Goal: Transaction & Acquisition: Purchase product/service

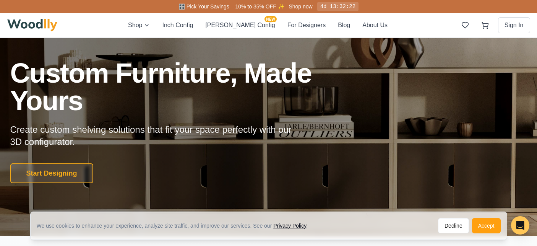
scroll to position [32, 0]
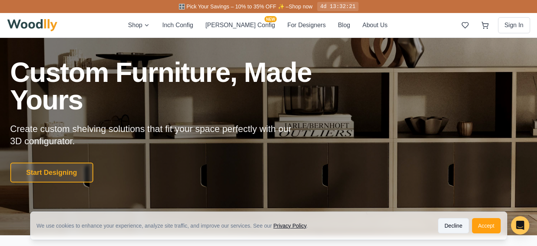
click at [454, 222] on button "Decline" at bounding box center [453, 225] width 31 height 15
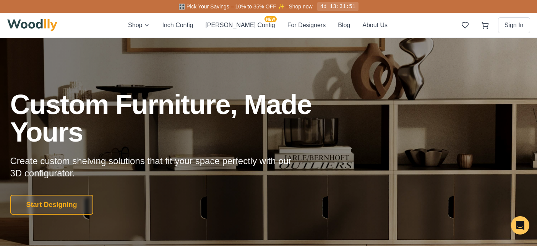
scroll to position [8, 0]
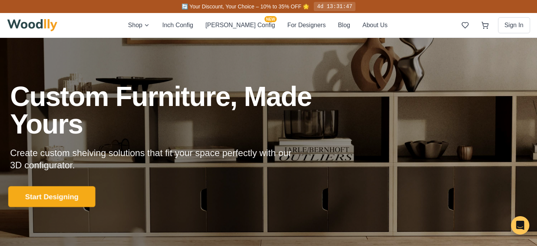
click at [91, 193] on button "Start Designing" at bounding box center [51, 196] width 87 height 21
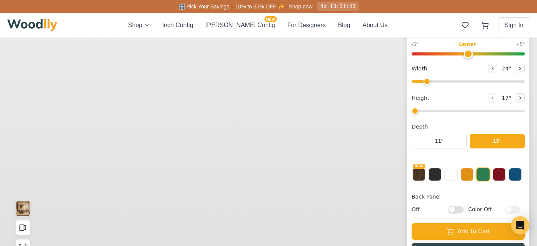
type input "56"
type input "2"
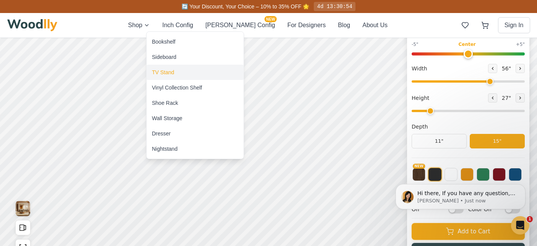
click at [158, 72] on div "TV Stand" at bounding box center [163, 72] width 22 height 8
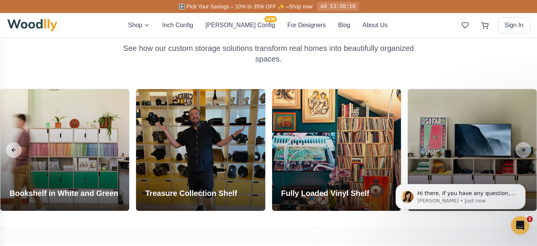
scroll to position [618, 0]
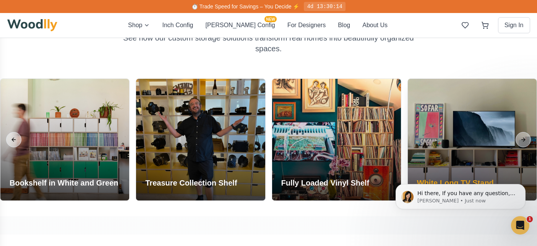
click at [457, 144] on div at bounding box center [472, 140] width 129 height 122
click at [501, 146] on div at bounding box center [472, 140] width 129 height 122
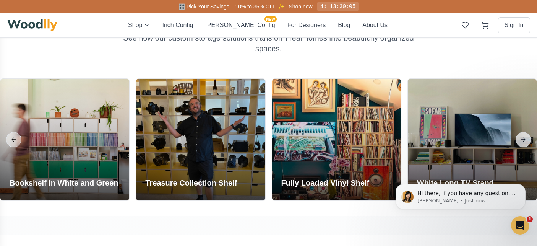
click at [524, 135] on button "Next slide" at bounding box center [523, 139] width 15 height 15
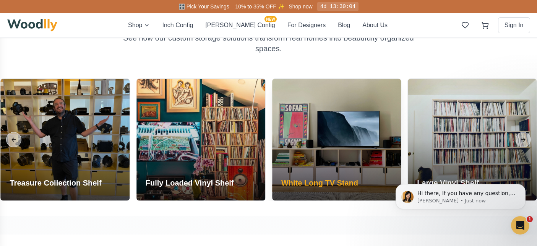
click at [305, 181] on h3 "White Long TV Stand" at bounding box center [319, 182] width 77 height 11
click at [341, 182] on h3 "White Long TV Stand" at bounding box center [319, 182] width 77 height 11
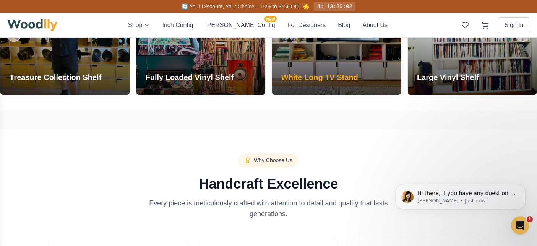
scroll to position [640, 0]
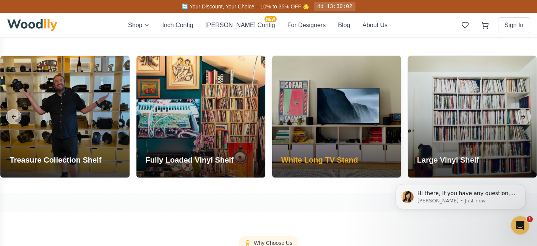
click at [336, 99] on div at bounding box center [336, 117] width 129 height 122
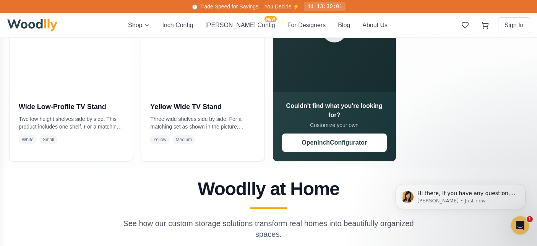
scroll to position [344, 0]
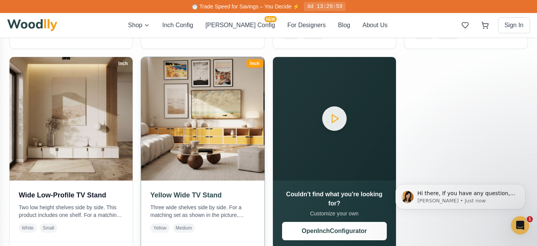
click at [207, 196] on h3 "Yellow Wide TV Stand" at bounding box center [202, 195] width 105 height 11
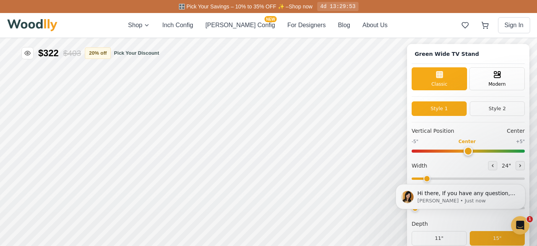
type input "63"
type input "2"
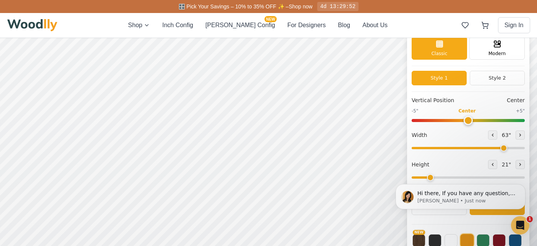
scroll to position [36, 0]
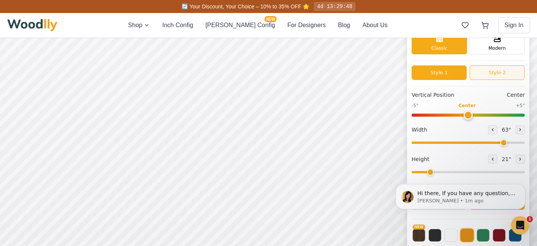
click at [502, 71] on button "Style 2" at bounding box center [497, 72] width 55 height 15
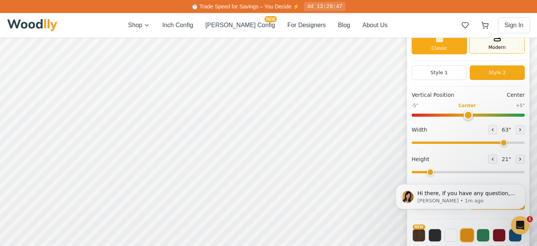
click at [489, 47] on span "Modern" at bounding box center [496, 47] width 17 height 7
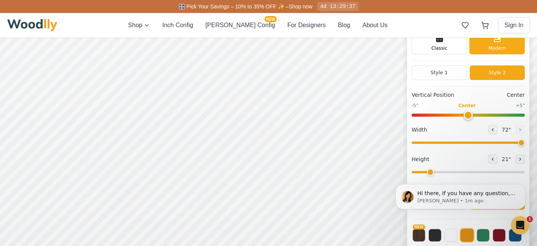
drag, startPoint x: 503, startPoint y: 143, endPoint x: 523, endPoint y: 143, distance: 20.3
click at [523, 143] on input "range" at bounding box center [468, 142] width 113 height 2
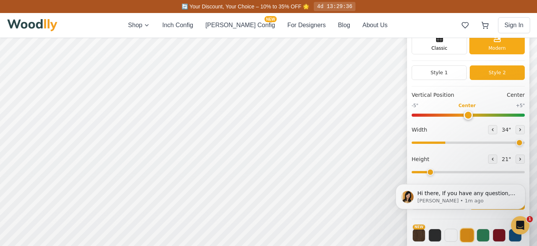
type input "72"
drag, startPoint x: 521, startPoint y: 143, endPoint x: 551, endPoint y: 148, distance: 30.1
click at [537, 2] on html "Yellow Wide TV Stand Yellow Wide TV Stand Classic Modern Style 1 Style 2 Vertic…" at bounding box center [268, 2] width 537 height 0
drag, startPoint x: 428, startPoint y: 174, endPoint x: 475, endPoint y: 173, distance: 47.0
click at [475, 173] on div "Hi there, If you have any question, we are right here for you. 😊 [PERSON_NAME] …" at bounding box center [460, 161] width 141 height 96
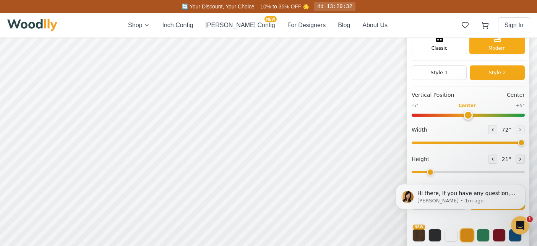
drag, startPoint x: 429, startPoint y: 172, endPoint x: 475, endPoint y: 168, distance: 46.0
click at [475, 168] on div "Hi there, If you have any question, we are right here for you. 😊 [PERSON_NAME] …" at bounding box center [460, 161] width 141 height 96
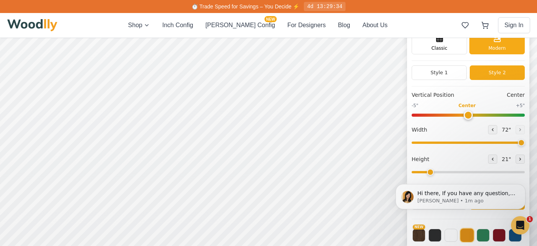
click at [422, 172] on div "Hi there, If you have any question, we are right here for you. 😊 [PERSON_NAME] …" at bounding box center [460, 161] width 141 height 96
drag, startPoint x: 426, startPoint y: 172, endPoint x: 476, endPoint y: 170, distance: 50.1
click at [476, 170] on div "Hi there, If you have any question, we are right here for you. 😊 [PERSON_NAME] …" at bounding box center [460, 161] width 141 height 96
click at [511, 158] on div "Hi there, If you have any question, we are right here for you. 😊 [PERSON_NAME] …" at bounding box center [460, 161] width 141 height 96
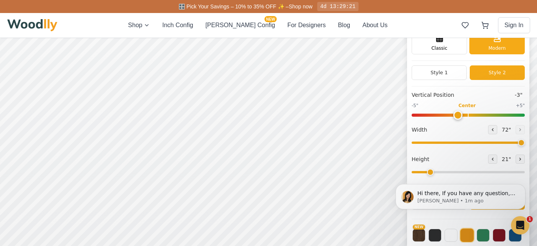
type input "0"
click at [469, 113] on input "range" at bounding box center [468, 114] width 113 height 3
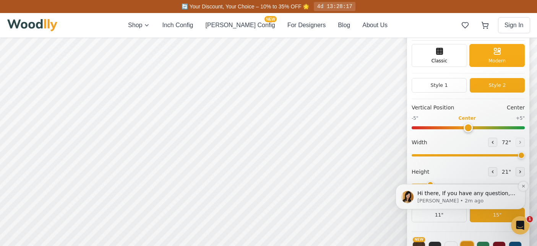
scroll to position [23, 0]
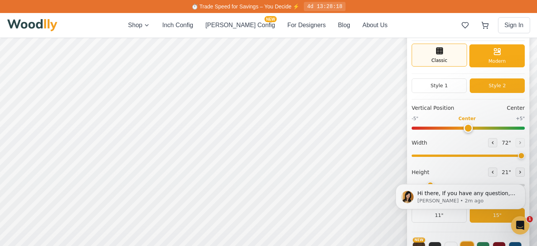
click at [446, 53] on div "Classic" at bounding box center [439, 55] width 55 height 23
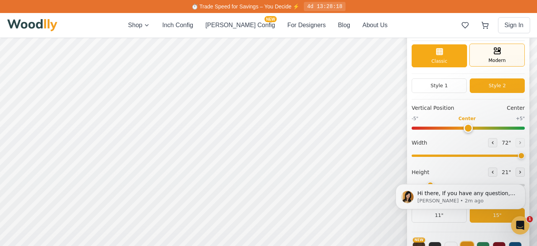
click at [494, 53] on rect at bounding box center [497, 53] width 6 height 2
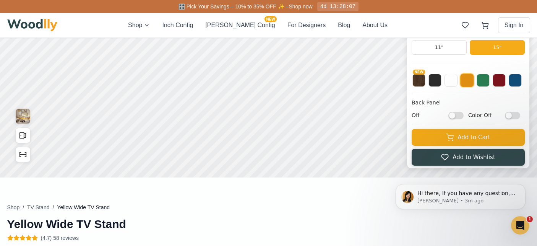
scroll to position [192, 0]
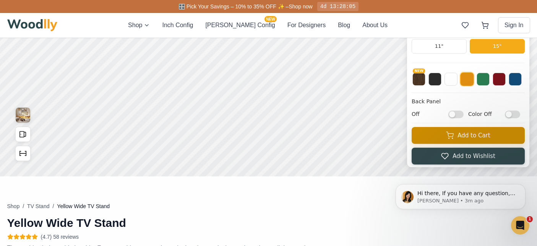
click at [464, 133] on button "Add to Cart" at bounding box center [468, 135] width 113 height 17
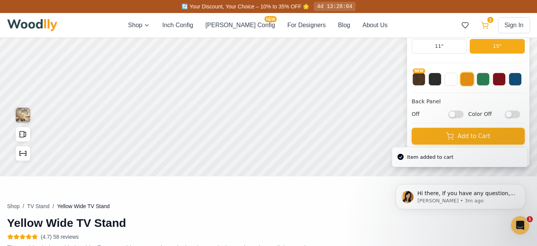
click at [486, 26] on icon at bounding box center [485, 25] width 8 height 8
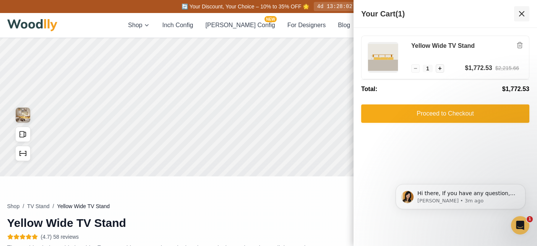
click at [520, 14] on icon at bounding box center [521, 13] width 9 height 9
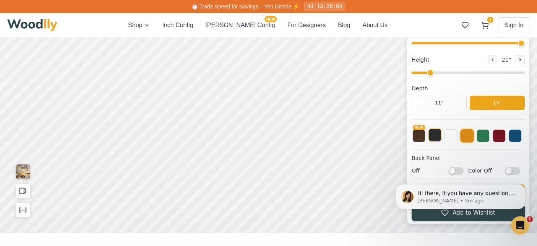
scroll to position [0, 0]
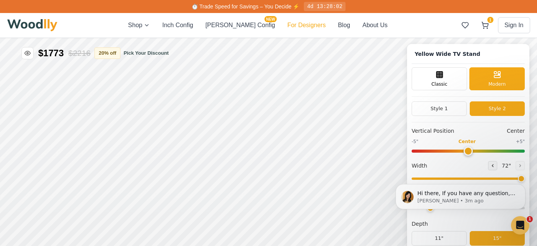
click at [287, 23] on button "For Designers" at bounding box center [306, 25] width 38 height 9
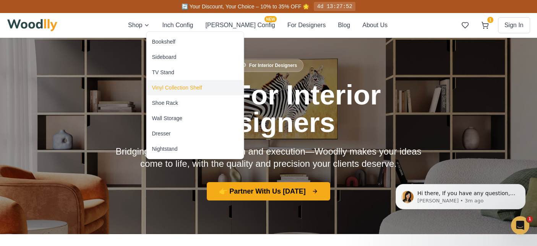
click at [175, 88] on div "Vinyl Collection Shelf" at bounding box center [177, 88] width 50 height 8
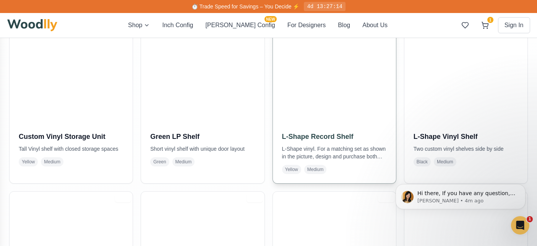
scroll to position [391, 0]
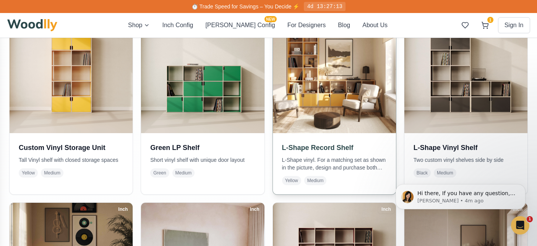
click at [317, 122] on img at bounding box center [333, 70] width 129 height 129
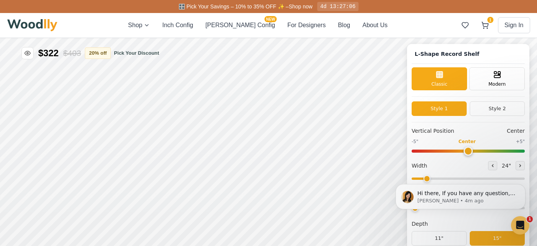
type input "36"
type input "6"
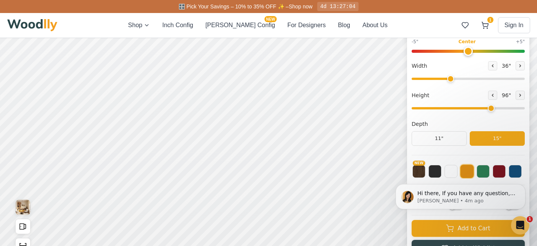
scroll to position [77, 0]
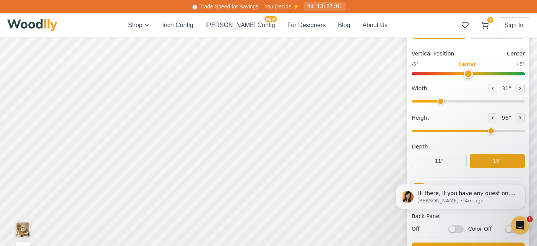
drag, startPoint x: 450, startPoint y: 102, endPoint x: 440, endPoint y: 109, distance: 12.2
type input "31"
click at [440, 102] on input "range" at bounding box center [468, 101] width 113 height 2
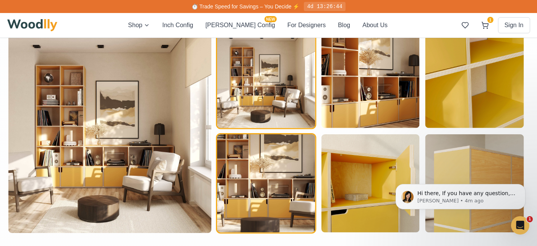
scroll to position [389, 0]
